Goal: Book appointment/travel/reservation

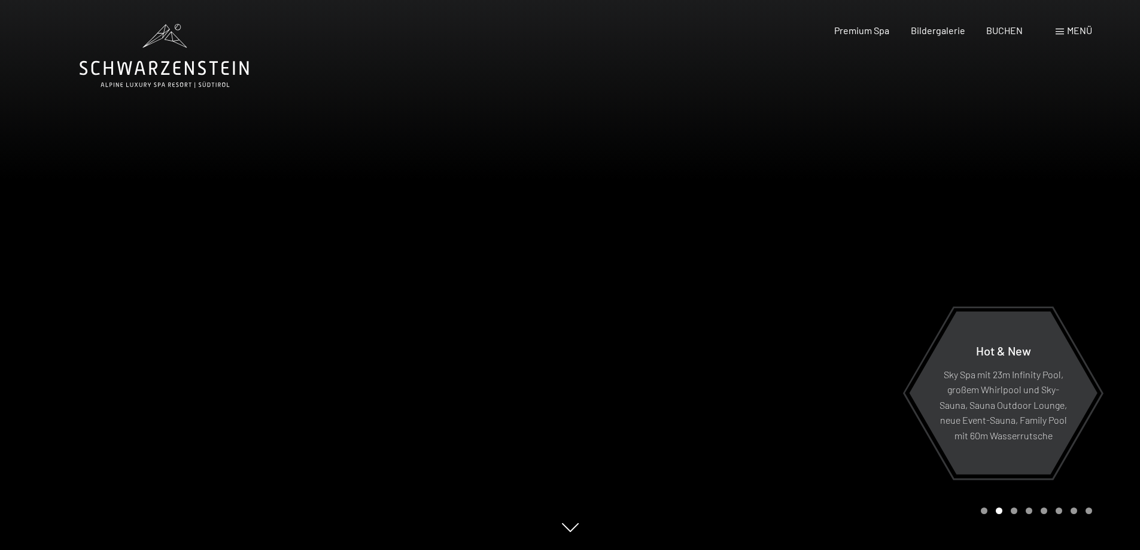
click at [1064, 32] on div "Menü" at bounding box center [1074, 30] width 37 height 13
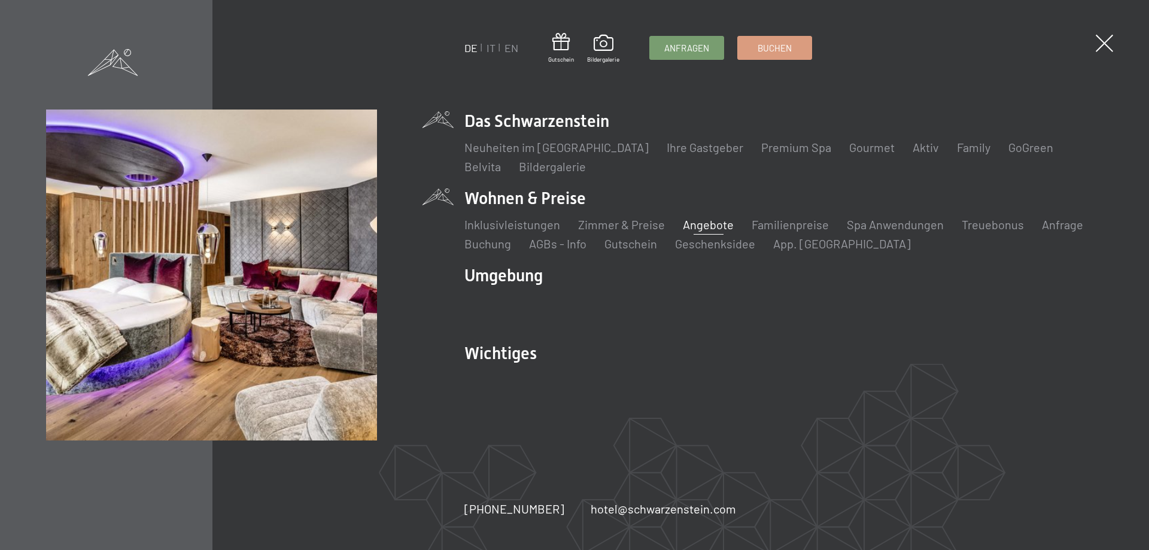
click at [697, 225] on link "Angebote" at bounding box center [708, 224] width 51 height 14
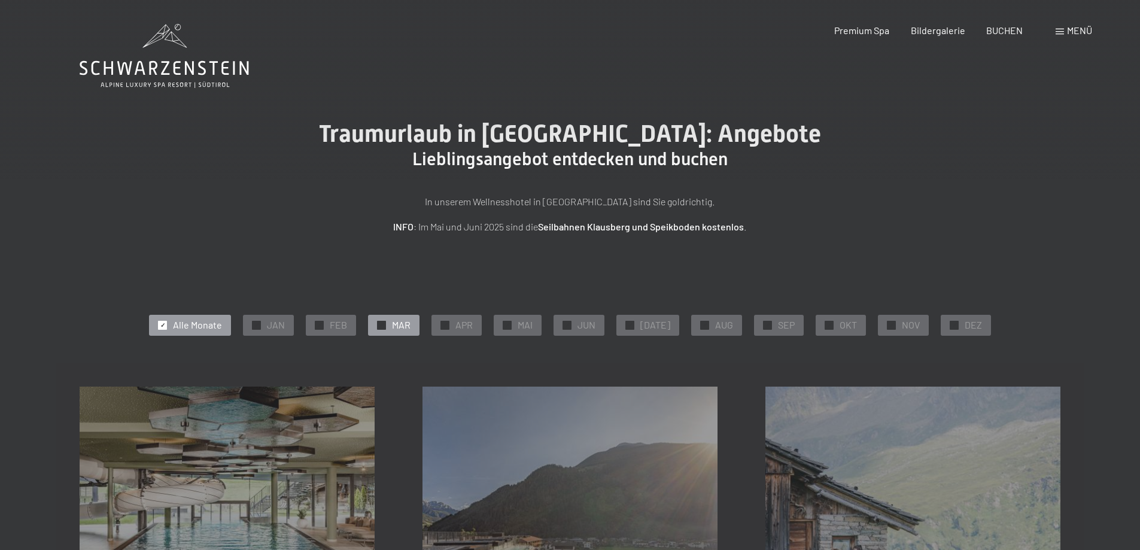
click at [386, 326] on div at bounding box center [381, 325] width 9 height 9
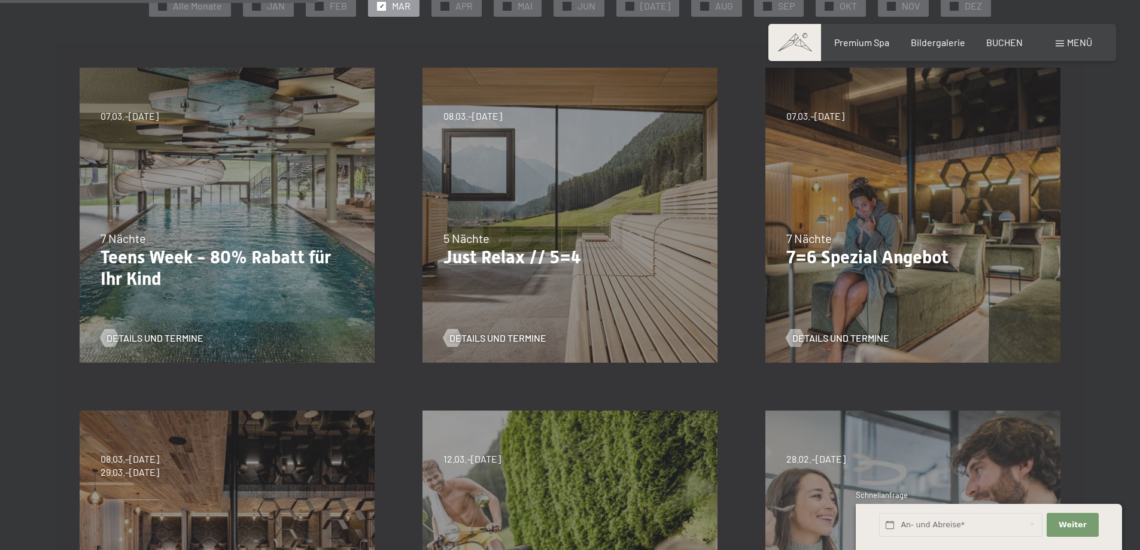
scroll to position [479, 0]
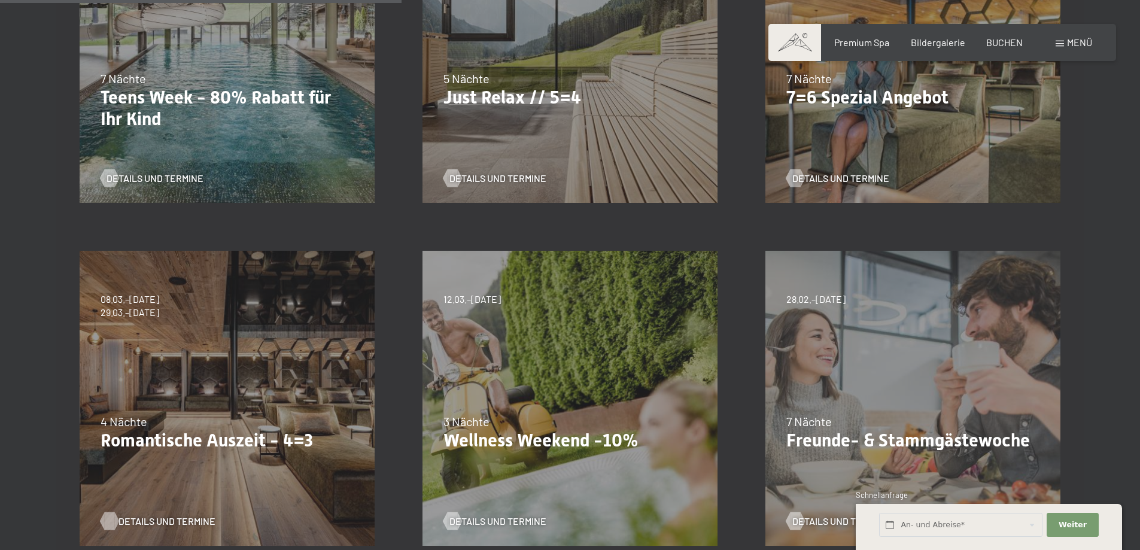
click at [157, 519] on span "Details und Termine" at bounding box center [167, 521] width 97 height 13
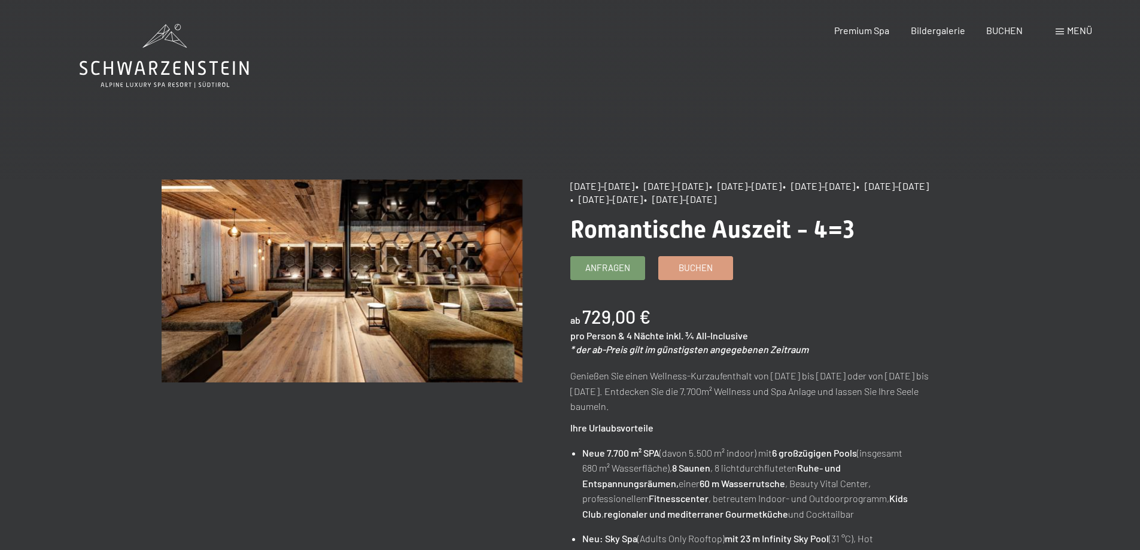
click at [1057, 29] on span at bounding box center [1060, 32] width 8 height 6
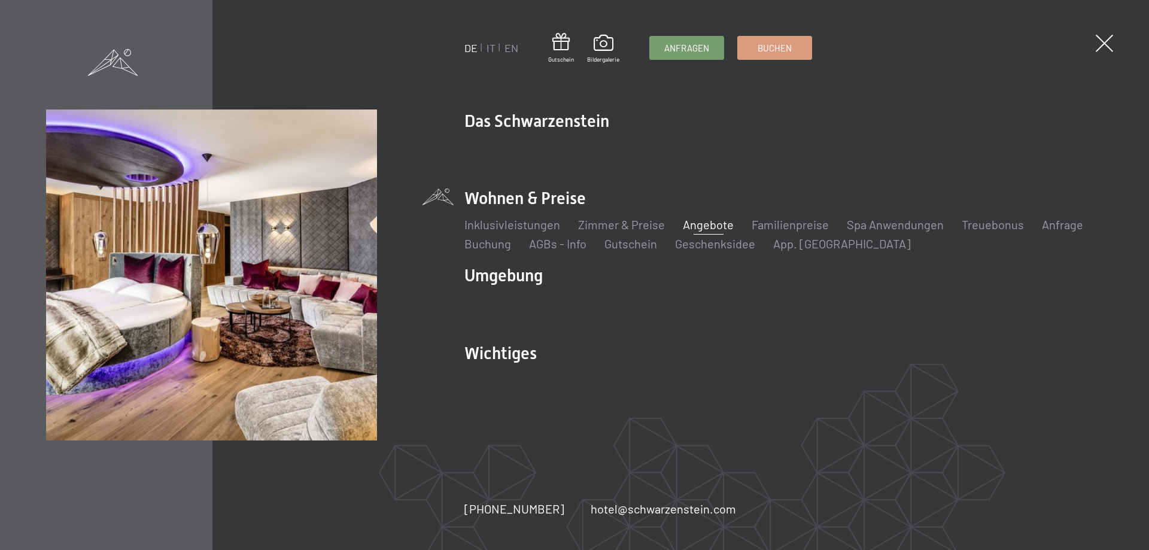
click at [716, 225] on link "Angebote" at bounding box center [708, 224] width 51 height 14
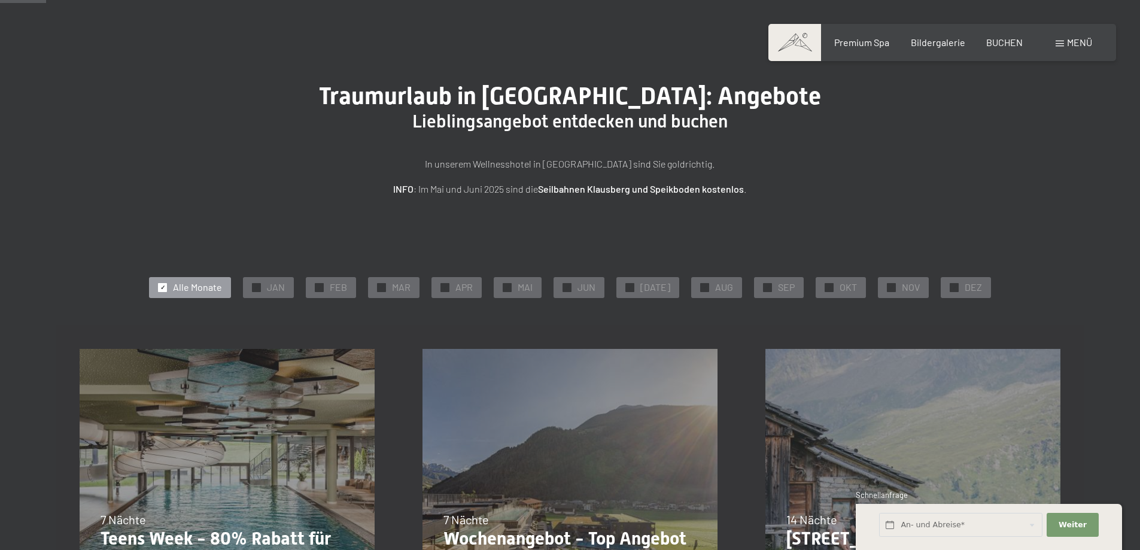
scroll to position [160, 0]
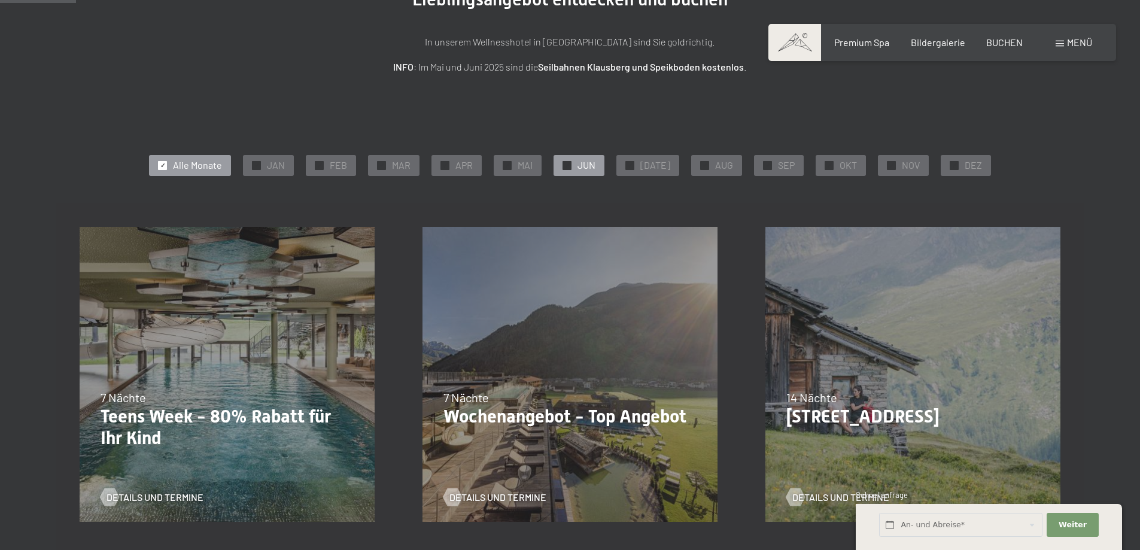
click at [587, 162] on span "JUN" at bounding box center [587, 165] width 18 height 13
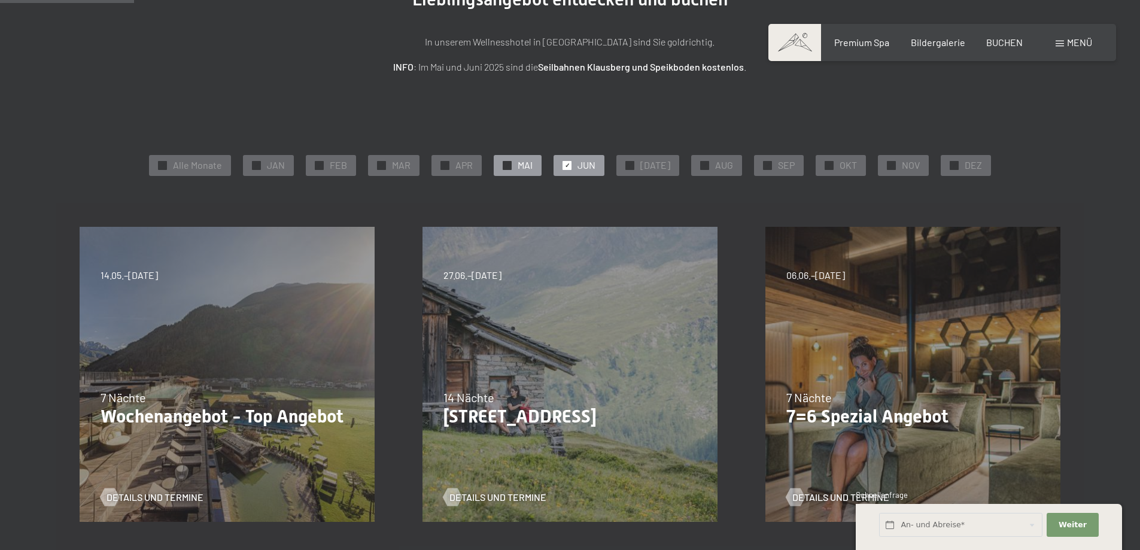
click at [533, 164] on span "MAI" at bounding box center [525, 165] width 15 height 13
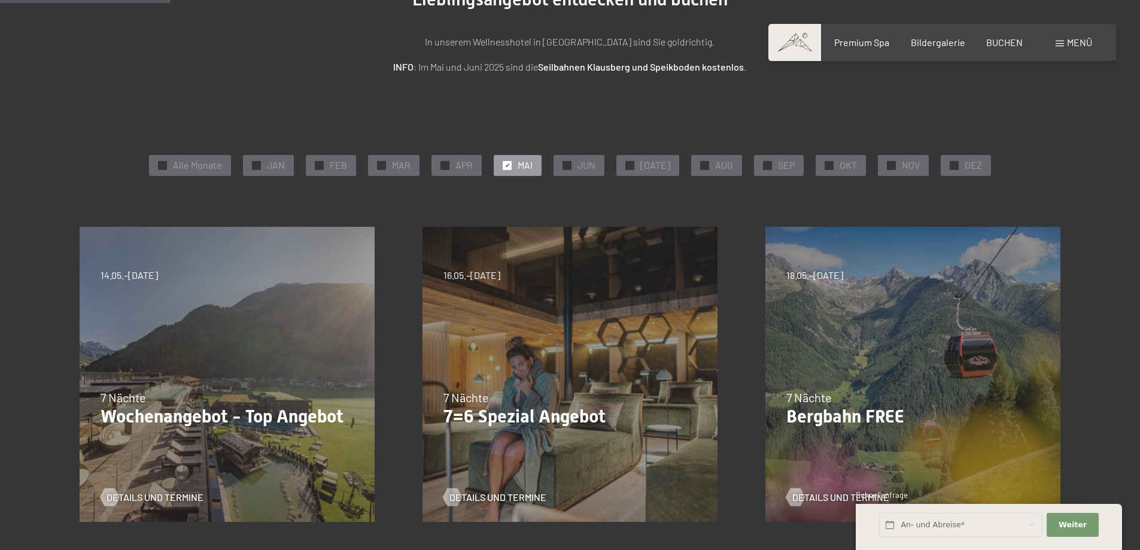
click at [300, 365] on div "31.08.2025–12.04.2026 14.05.–21.06.2026 27.06.2026–01.02.2027 7 Nächte Wochenan…" at bounding box center [227, 374] width 343 height 343
click at [163, 495] on span "Details und Termine" at bounding box center [167, 497] width 97 height 13
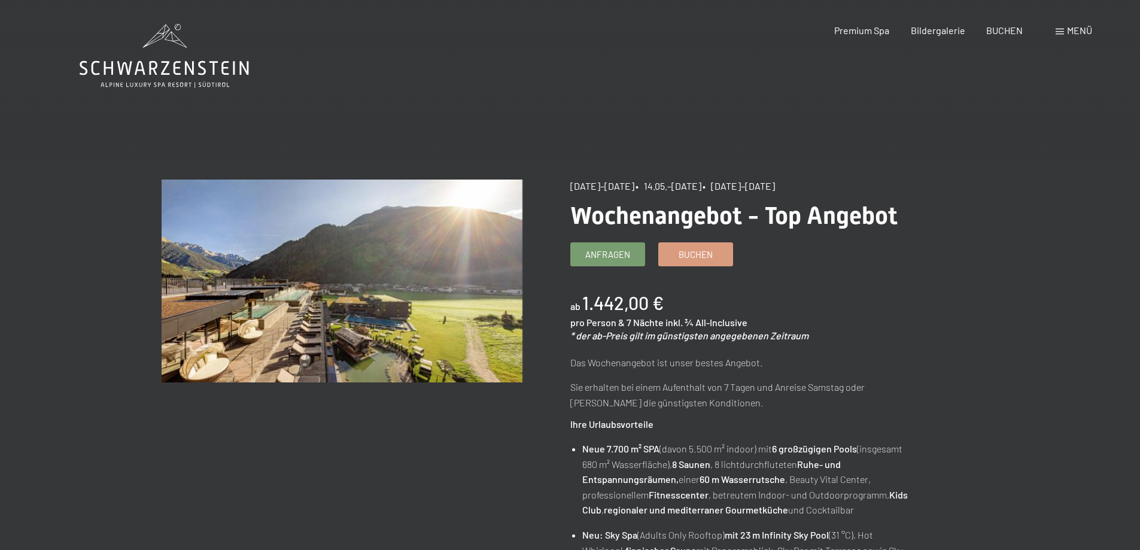
click at [1066, 29] on div "Menü" at bounding box center [1074, 30] width 37 height 13
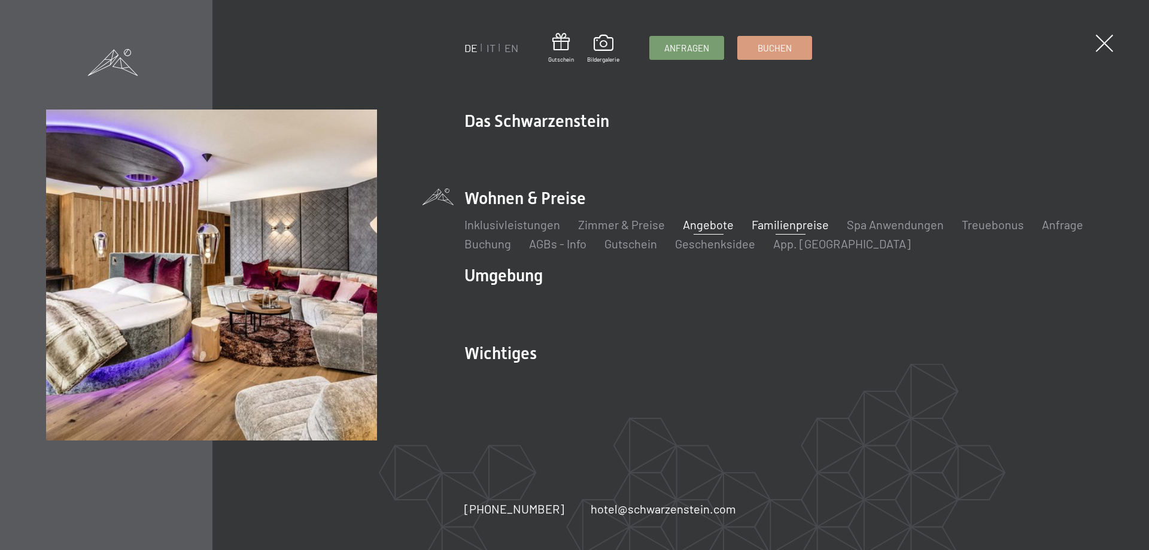
click at [779, 223] on link "Familienpreise" at bounding box center [790, 224] width 77 height 14
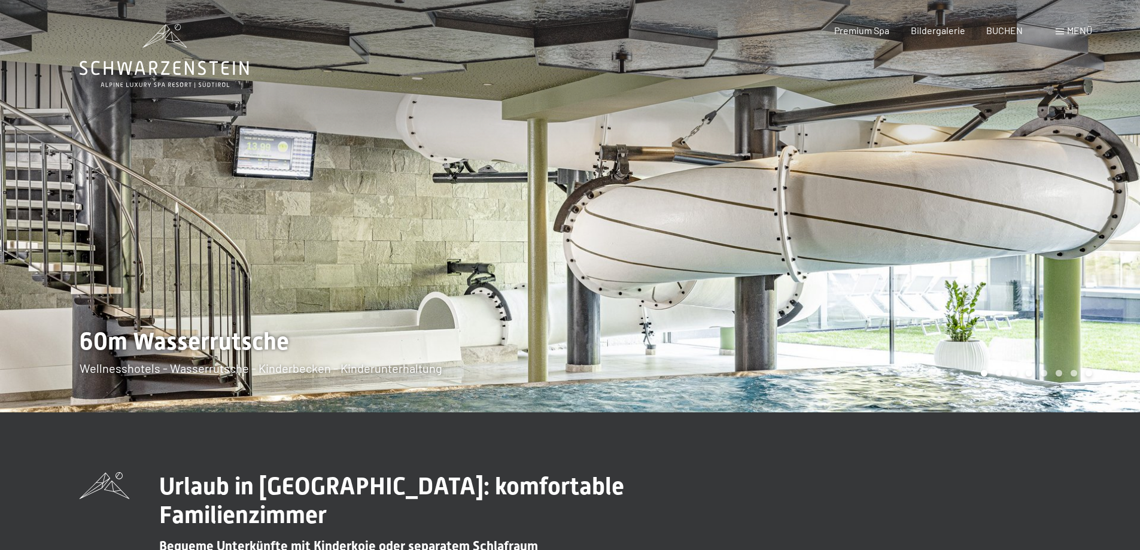
click at [1071, 32] on span "Menü" at bounding box center [1079, 30] width 25 height 11
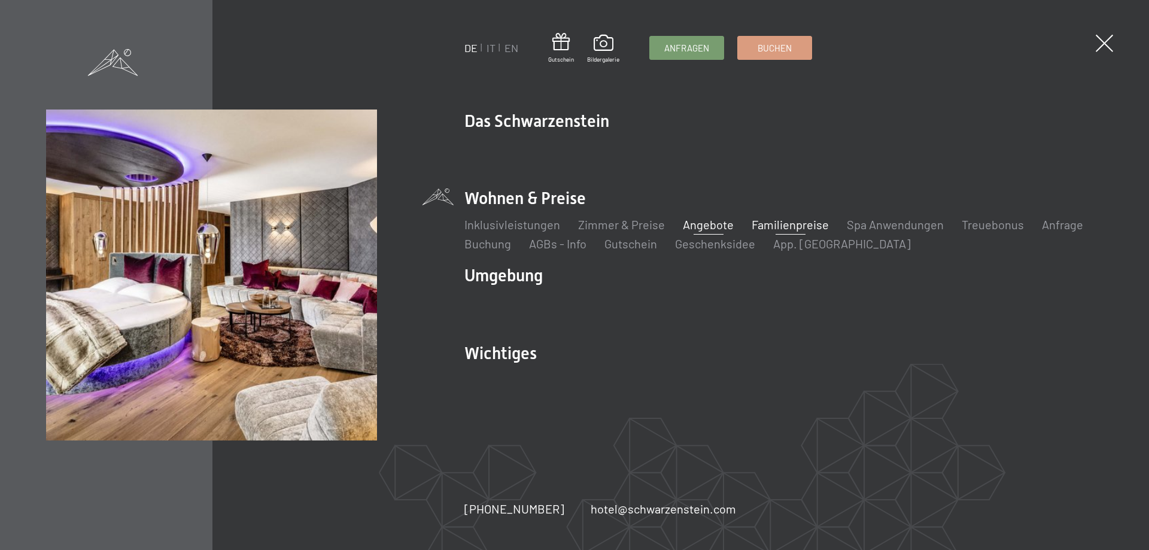
click at [702, 225] on link "Angebote" at bounding box center [708, 224] width 51 height 14
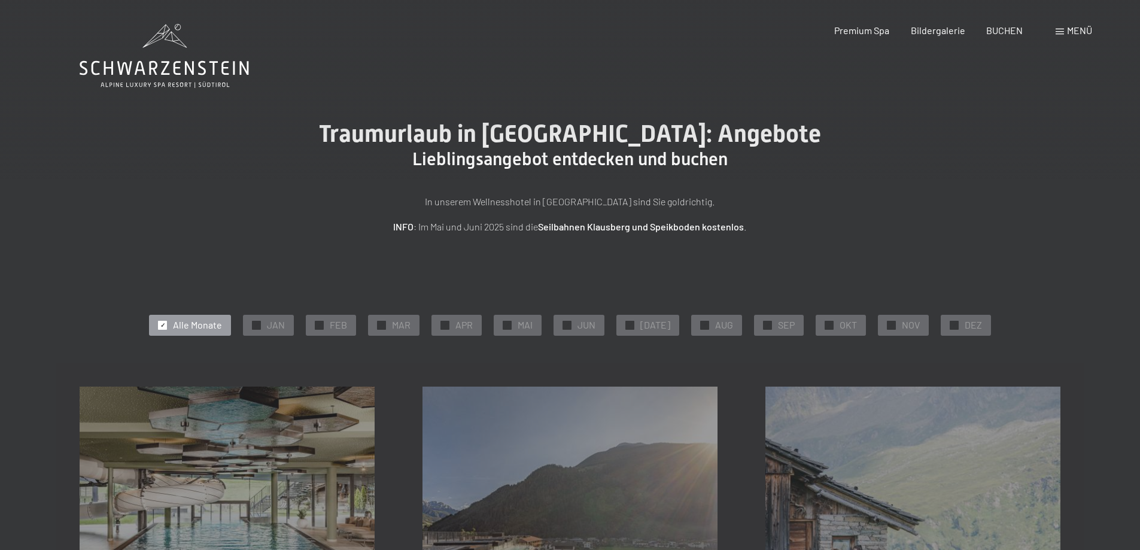
click at [165, 324] on span "✓" at bounding box center [162, 325] width 5 height 8
click at [347, 326] on span "FEB" at bounding box center [338, 324] width 17 height 13
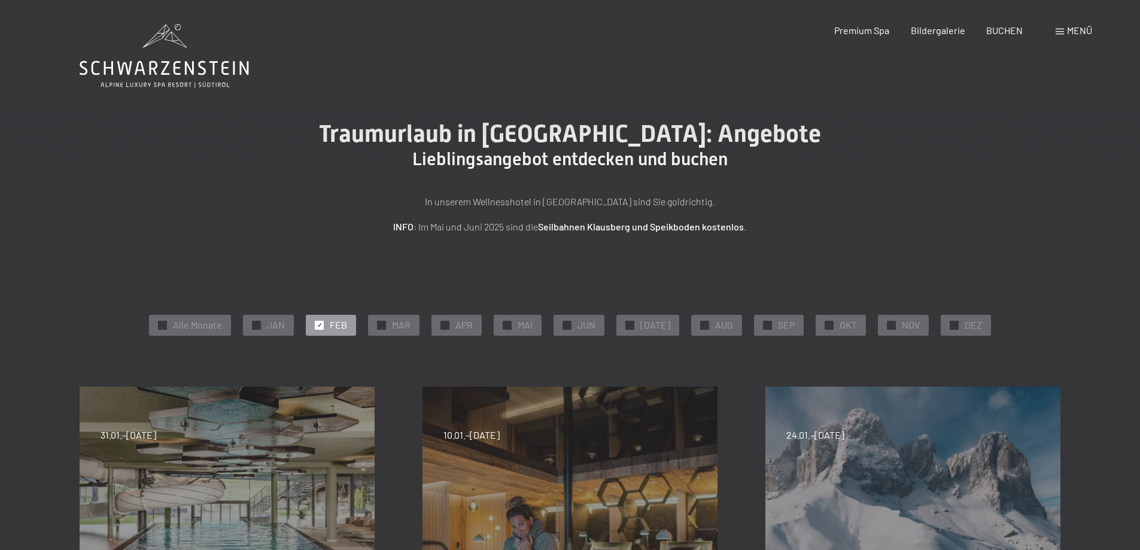
click at [322, 324] on span "✓" at bounding box center [319, 325] width 5 height 8
click at [406, 325] on span "MAR" at bounding box center [401, 324] width 19 height 13
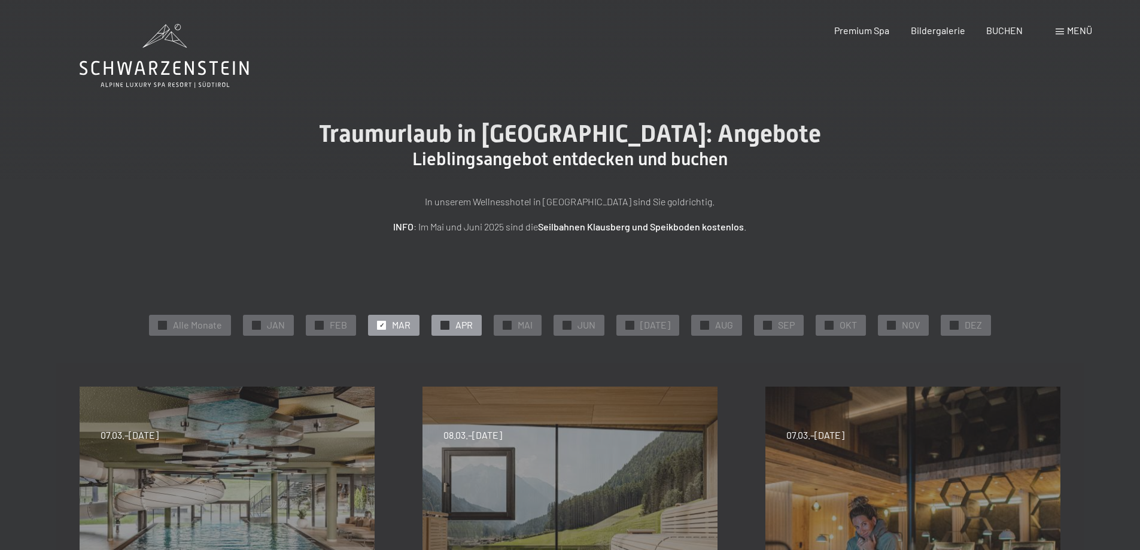
click at [470, 322] on span "APR" at bounding box center [464, 324] width 17 height 13
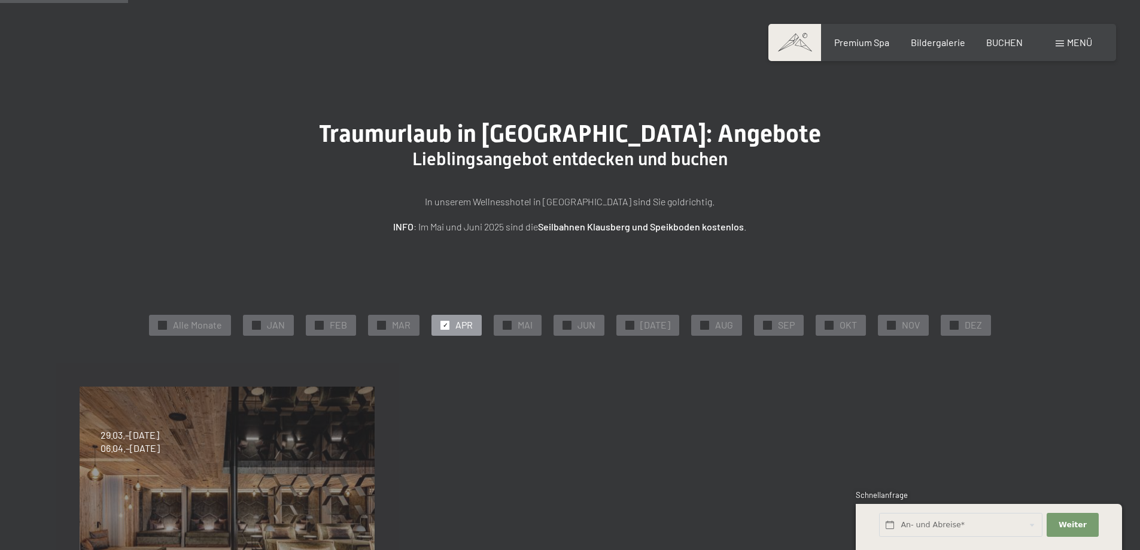
scroll to position [160, 0]
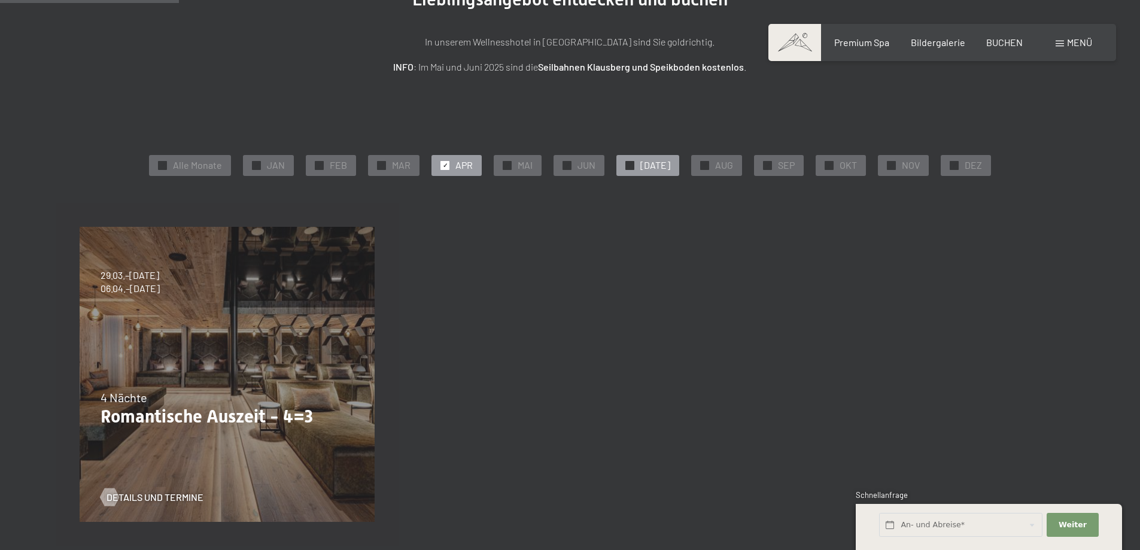
click at [651, 160] on span "[DATE]" at bounding box center [655, 165] width 30 height 13
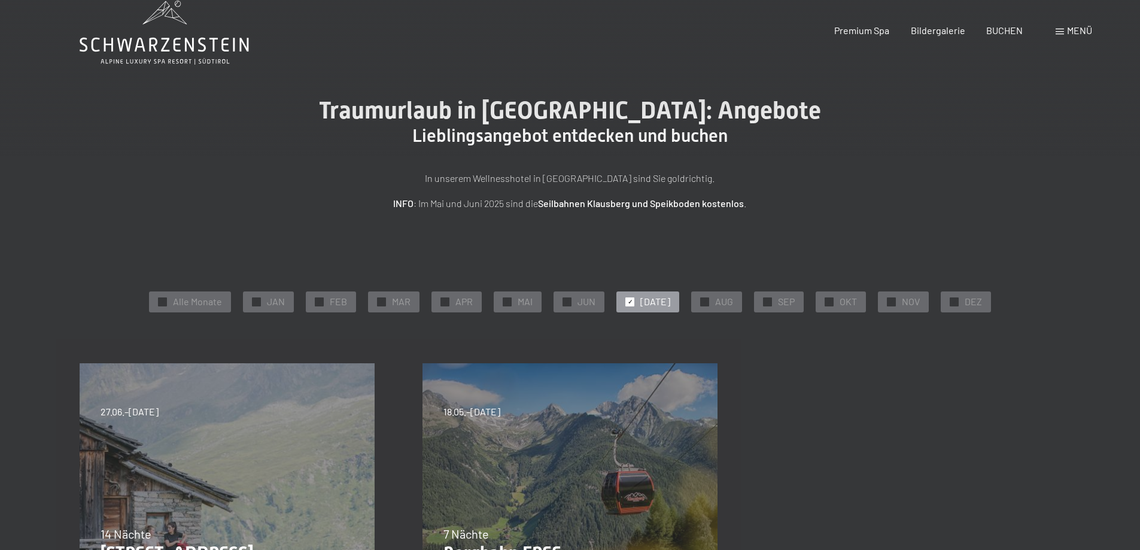
scroll to position [0, 0]
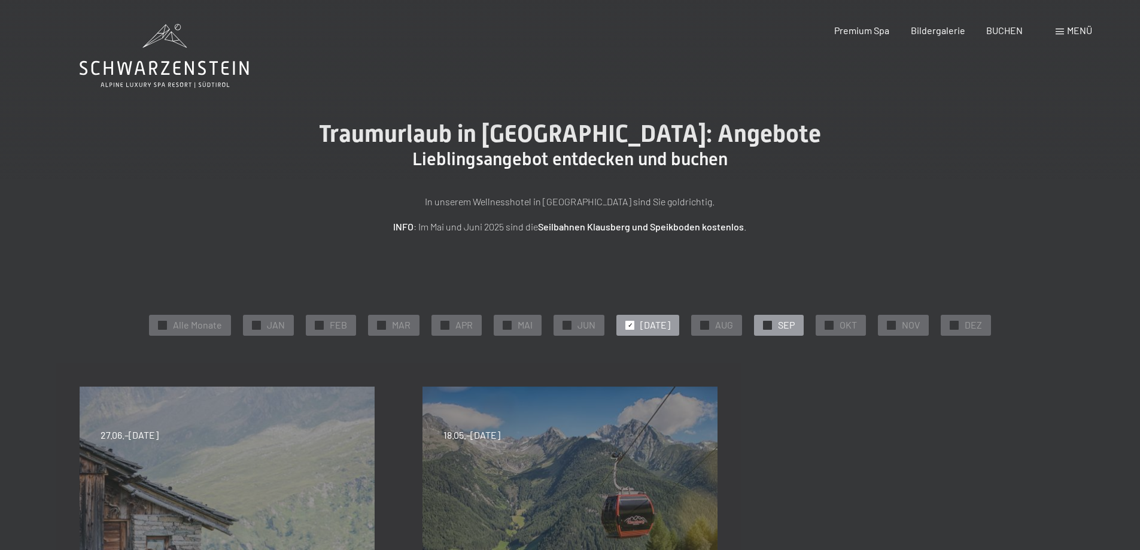
click at [781, 324] on span "SEP" at bounding box center [786, 324] width 17 height 13
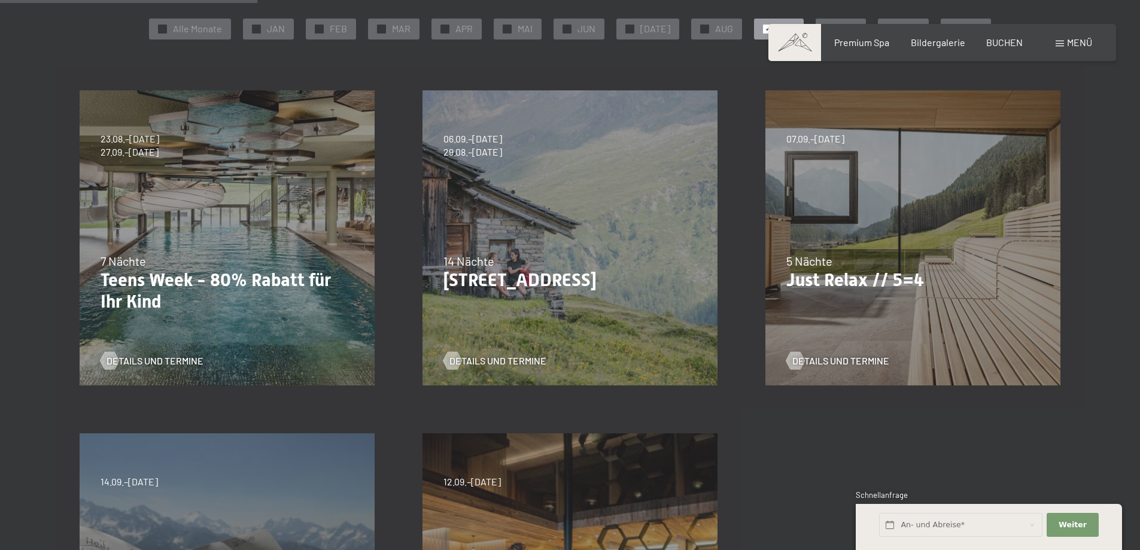
scroll to position [319, 0]
